Goal: Find contact information: Find contact information

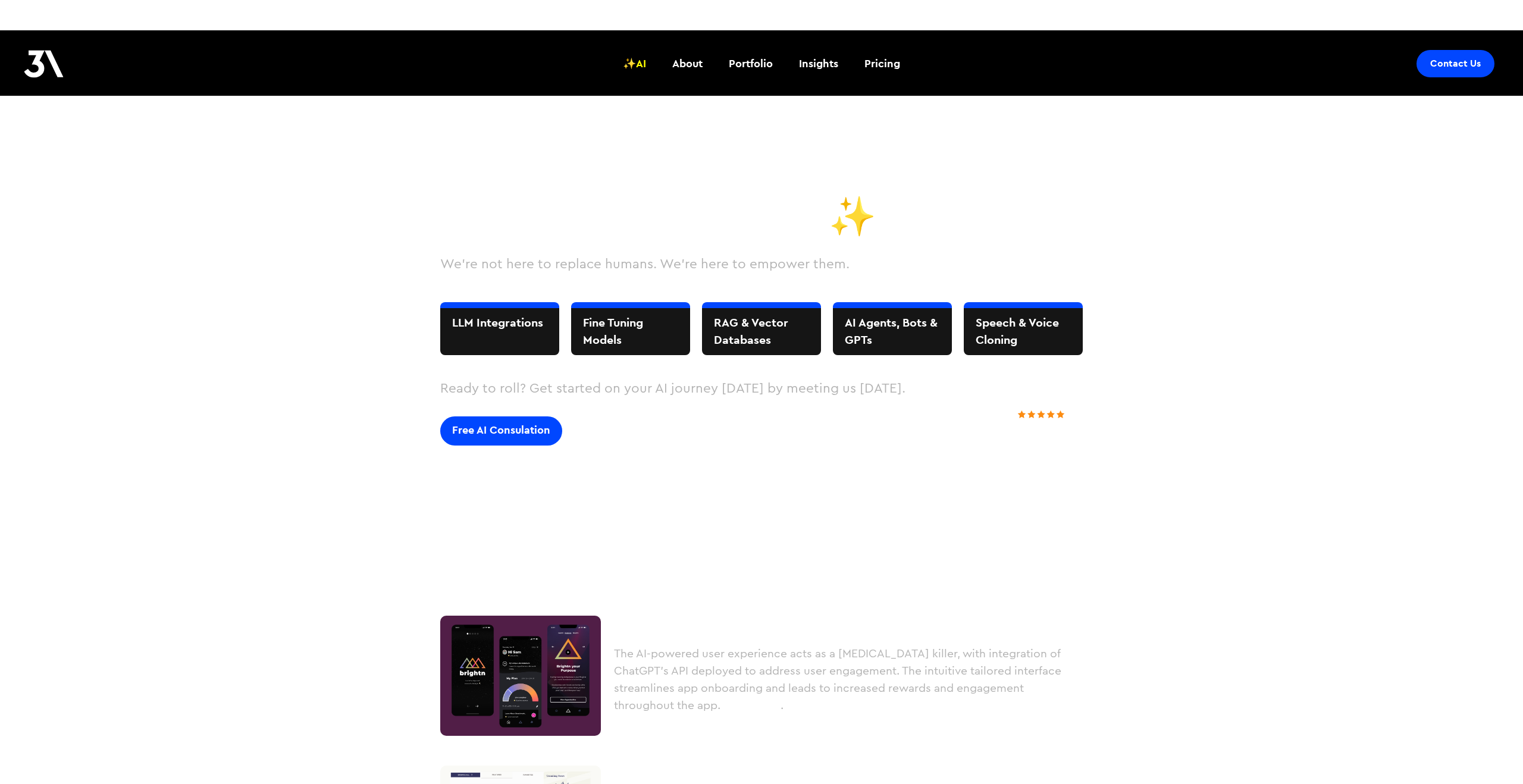
click at [544, 427] on div "Free AI Consulation" at bounding box center [501, 430] width 98 height 15
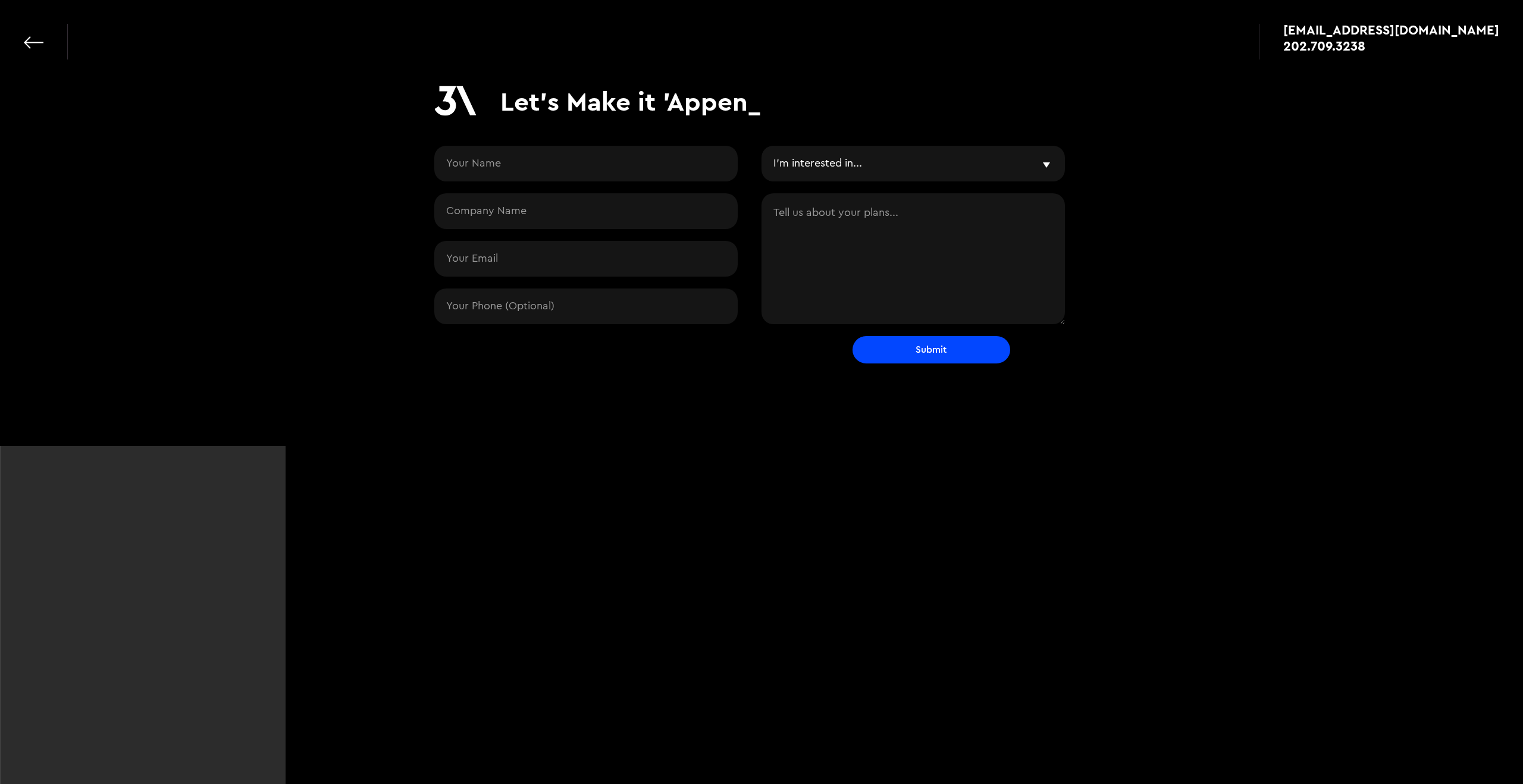
click at [20, 43] on div "[EMAIL_ADDRESS][DOMAIN_NAME] 202.709.3238" at bounding box center [761, 36] width 1523 height 72
click at [26, 40] on link at bounding box center [33, 42] width 20 height 20
